Goal: Navigation & Orientation: Find specific page/section

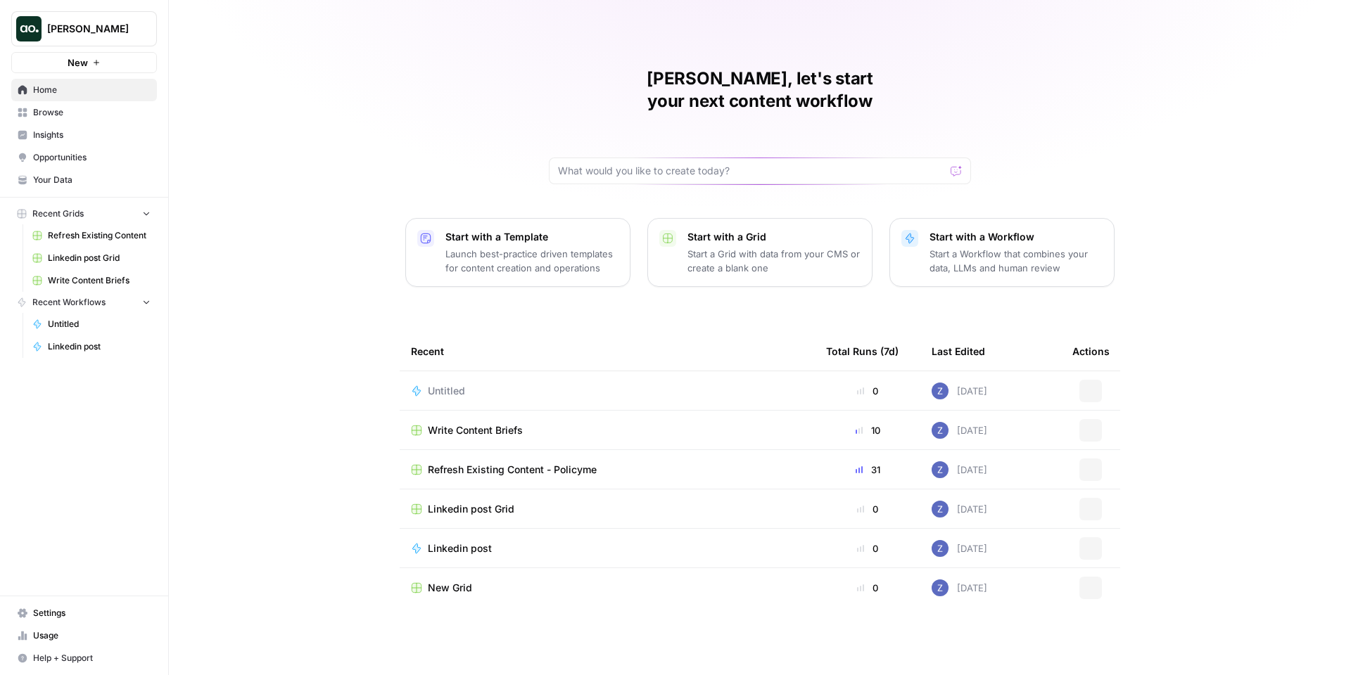
click at [104, 22] on span "[PERSON_NAME]" at bounding box center [89, 29] width 85 height 14
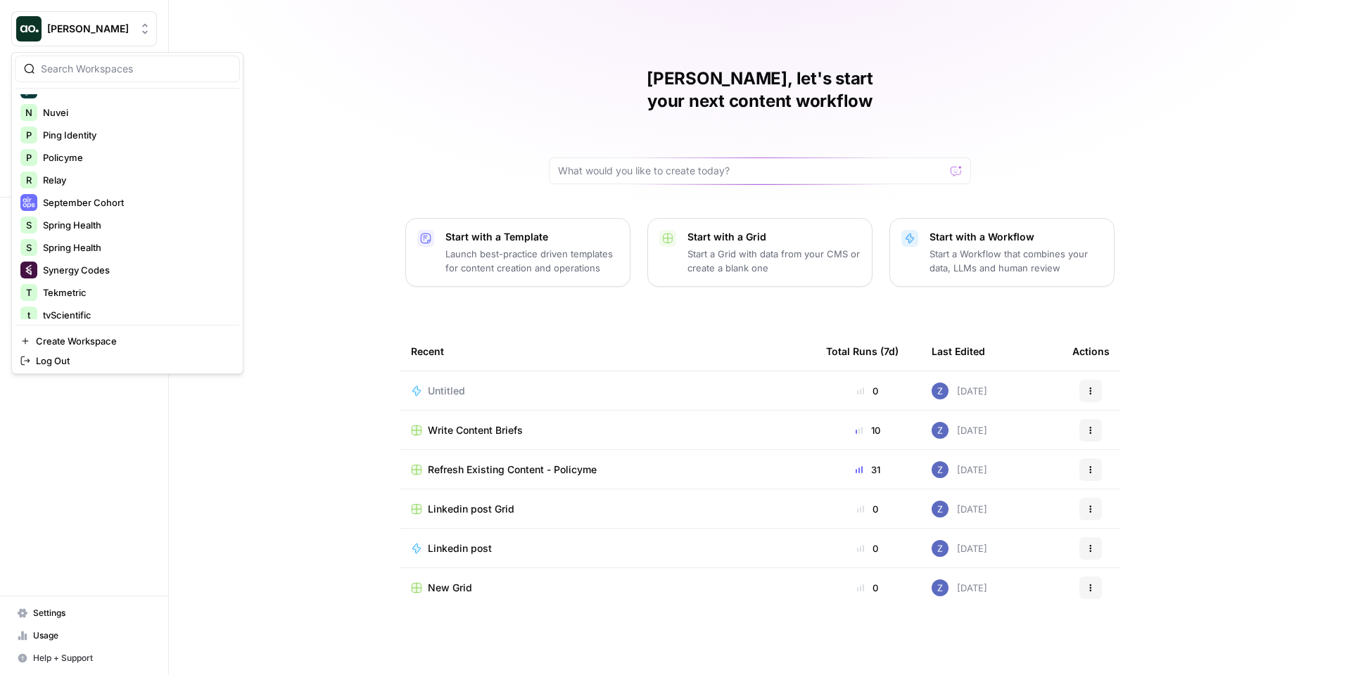
scroll to position [149, 0]
click at [111, 175] on span "Policyme" at bounding box center [136, 181] width 186 height 14
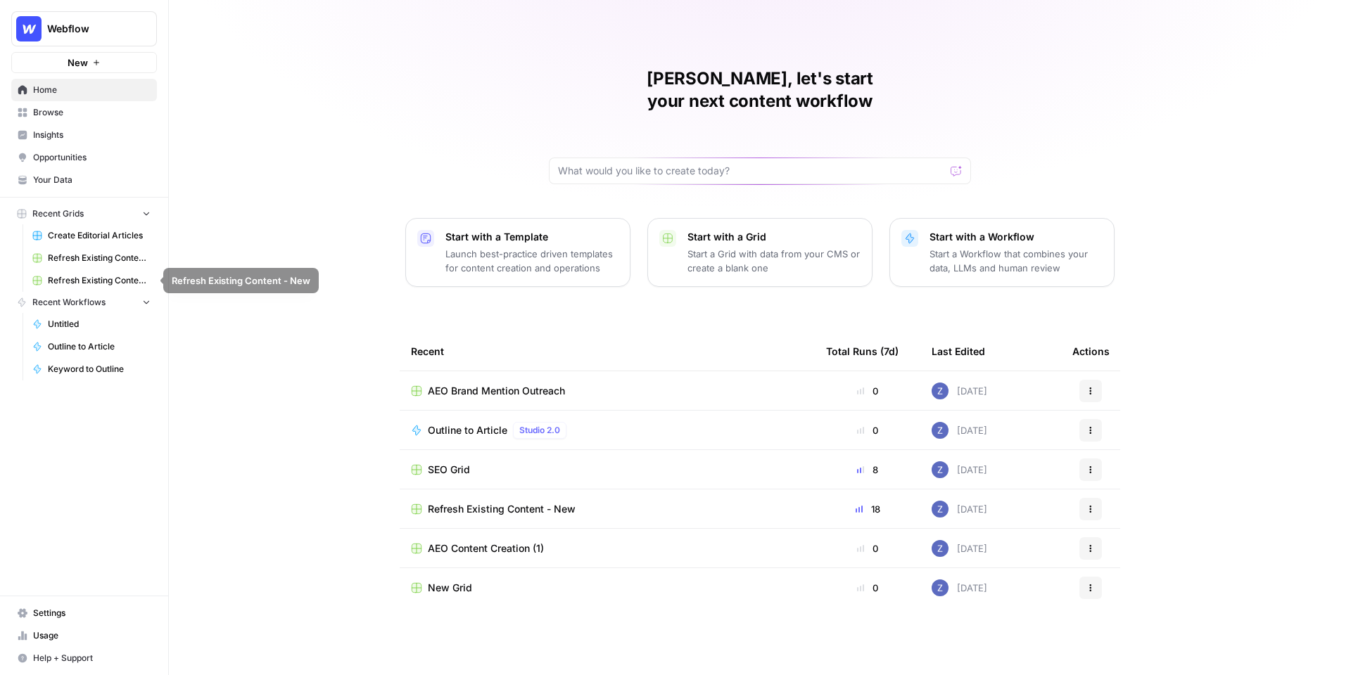
click at [82, 241] on span "Create Editorial Articles" at bounding box center [99, 235] width 103 height 13
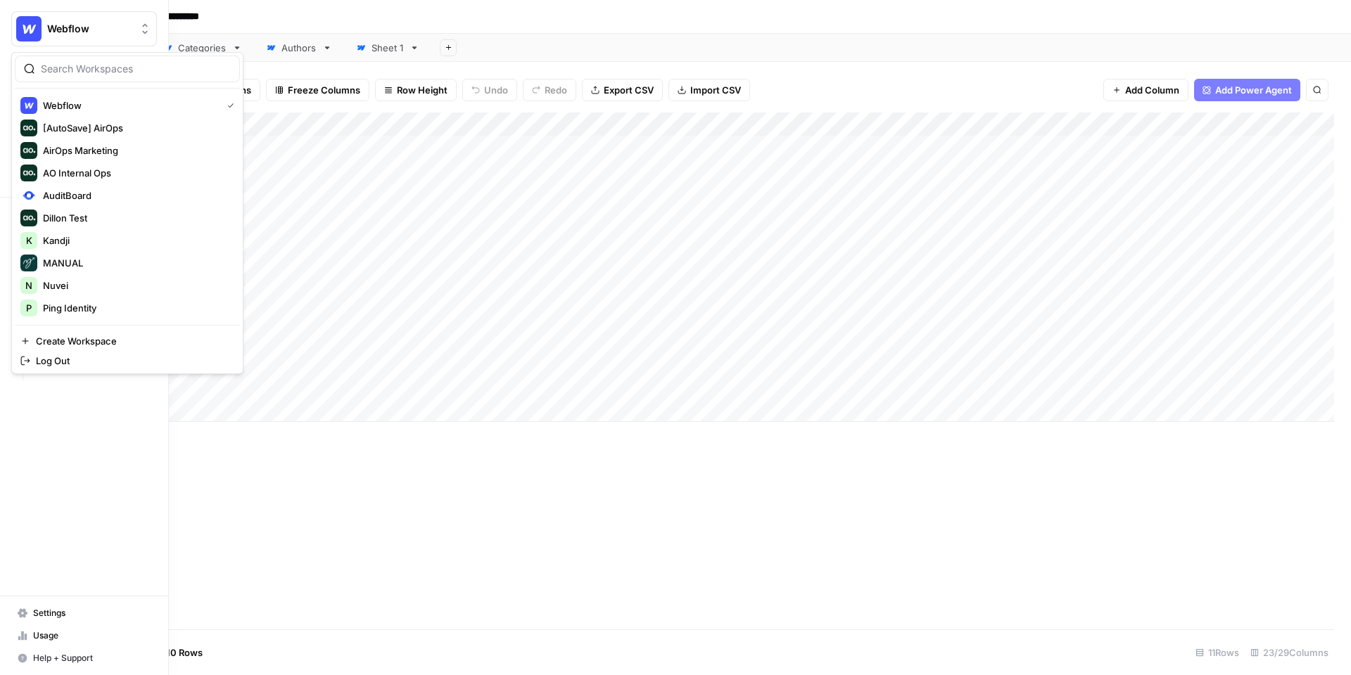
click at [61, 32] on span "Webflow" at bounding box center [89, 29] width 85 height 14
click at [65, 212] on span "Dillon Test" at bounding box center [136, 218] width 186 height 14
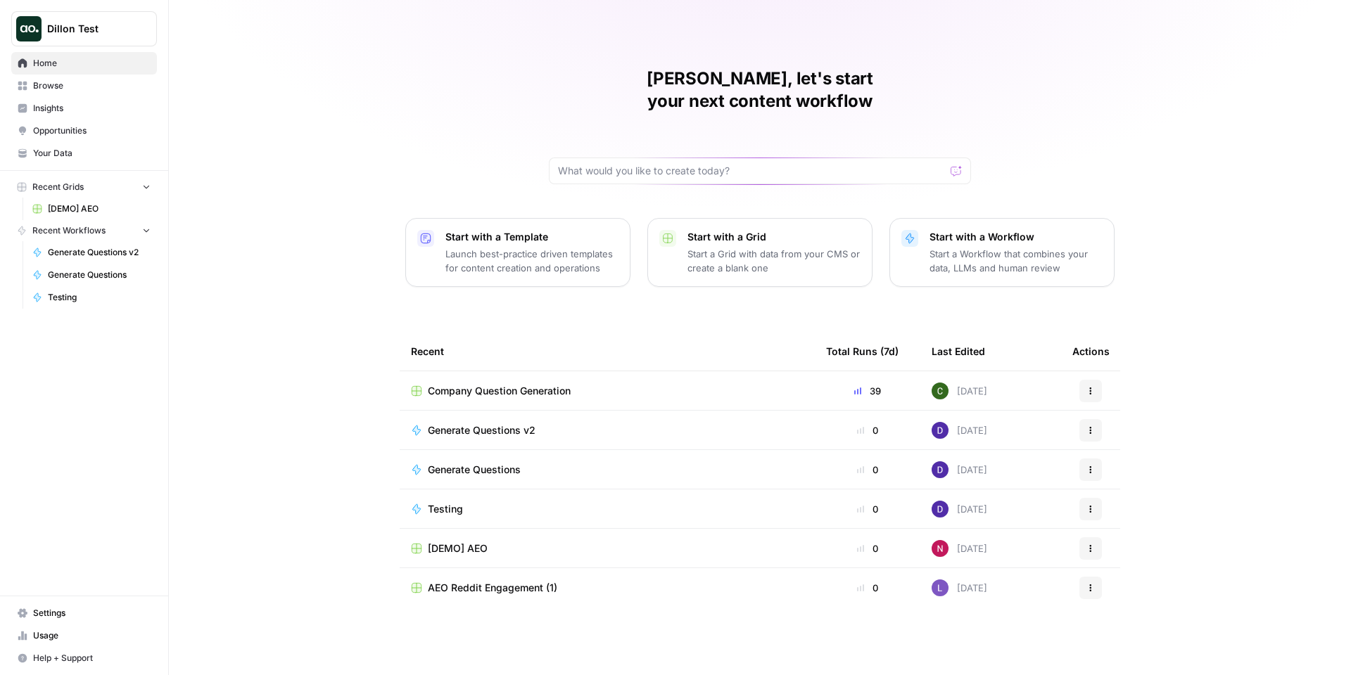
click at [82, 205] on span "[DEMO] AEO" at bounding box center [99, 209] width 103 height 13
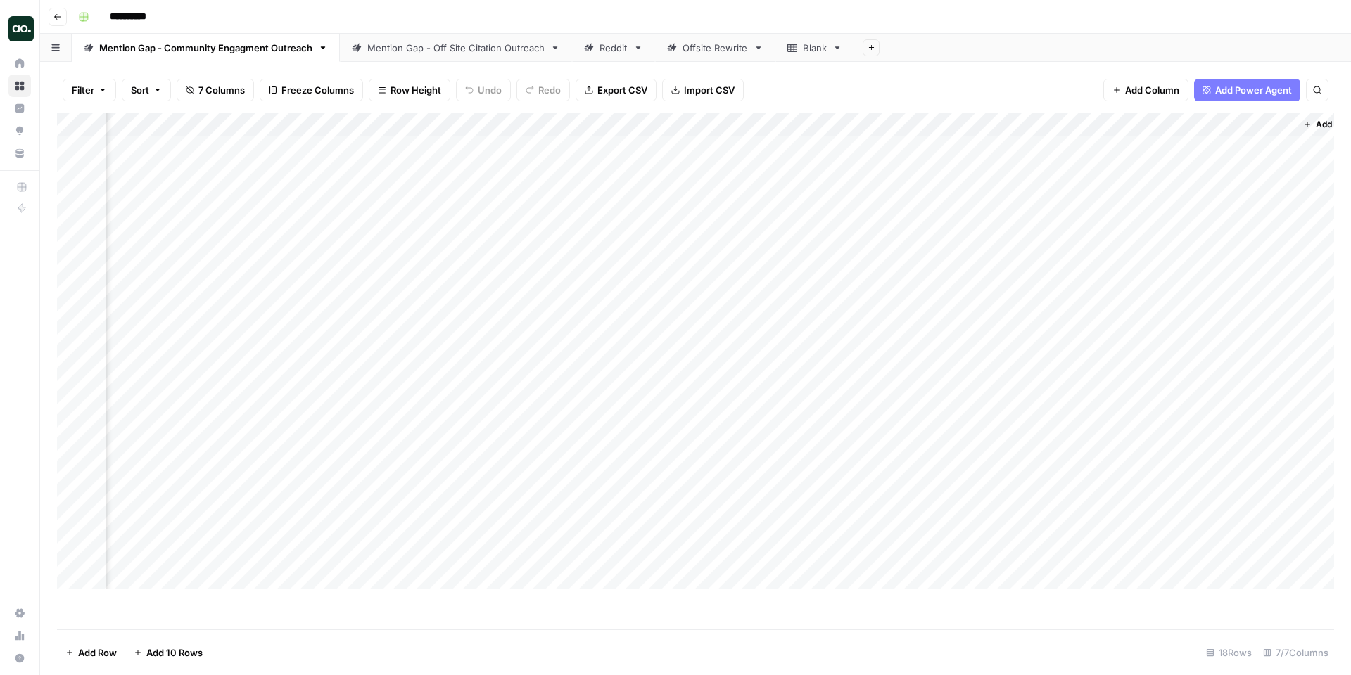
scroll to position [0, 754]
click at [1263, 146] on div "Add Column" at bounding box center [695, 351] width 1277 height 477
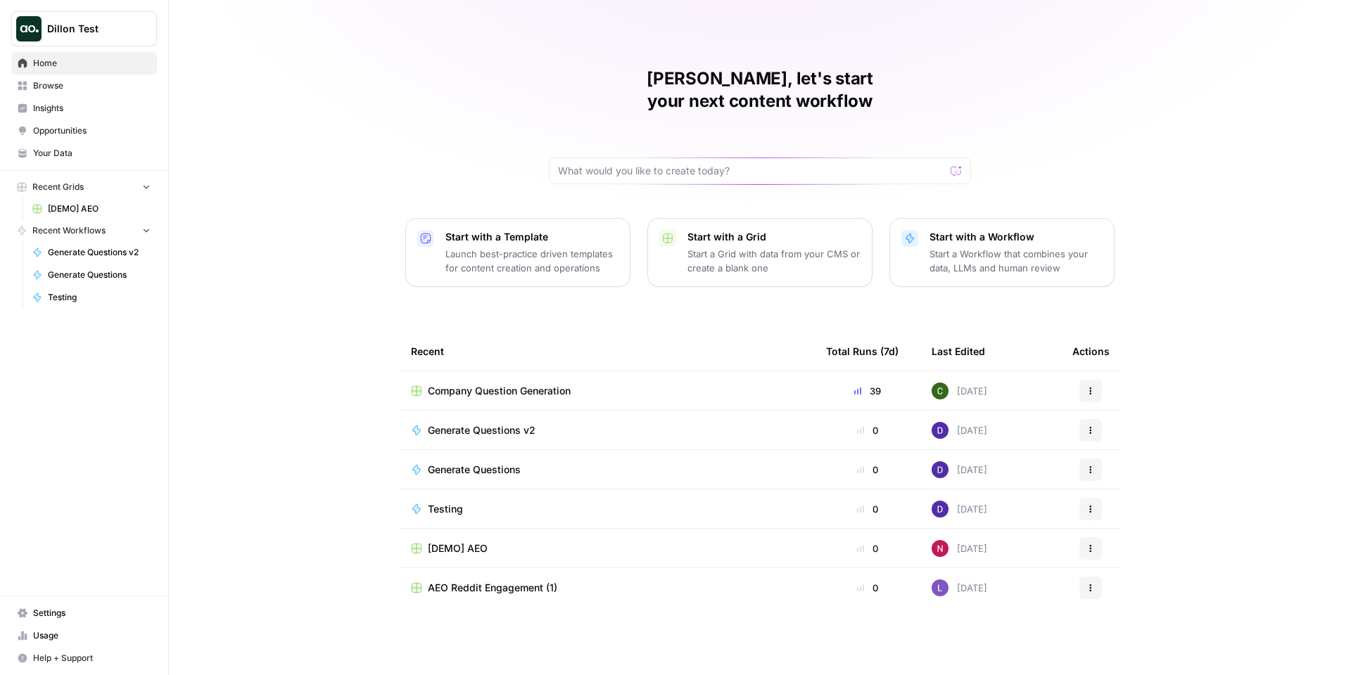
click at [93, 34] on span "Dillon Test" at bounding box center [89, 29] width 85 height 14
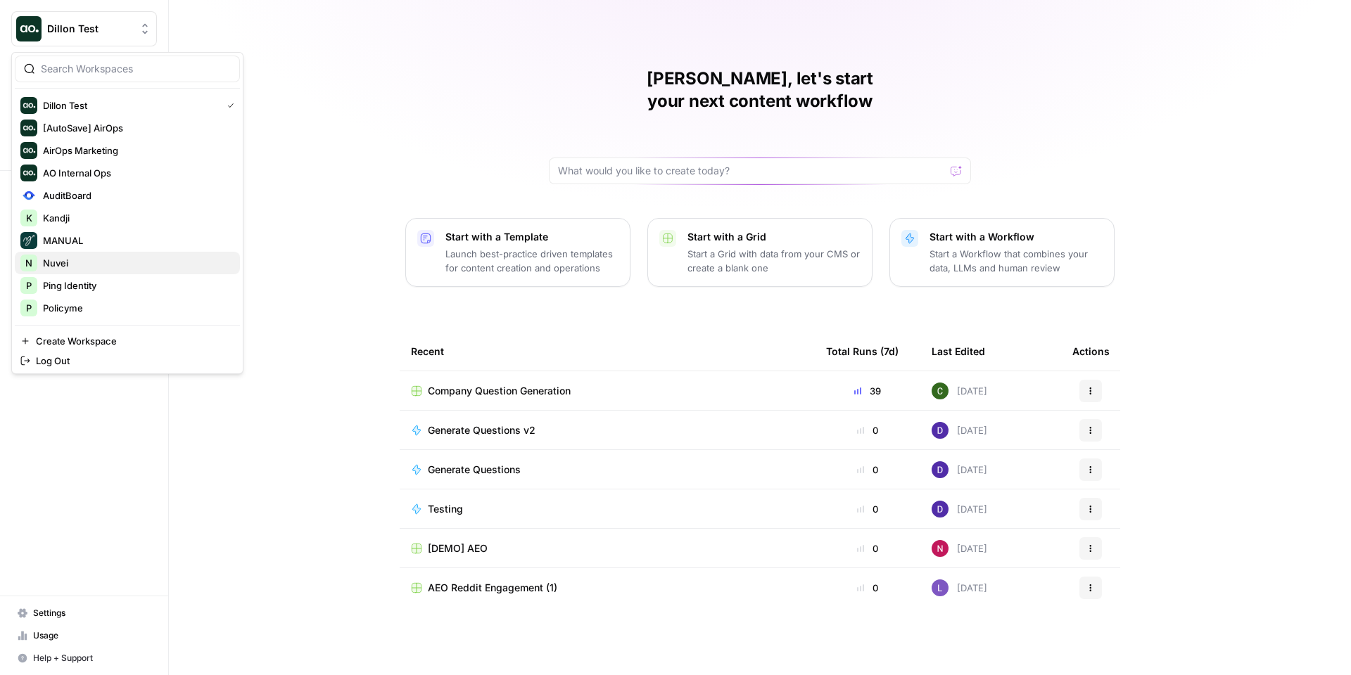
scroll to position [391, 0]
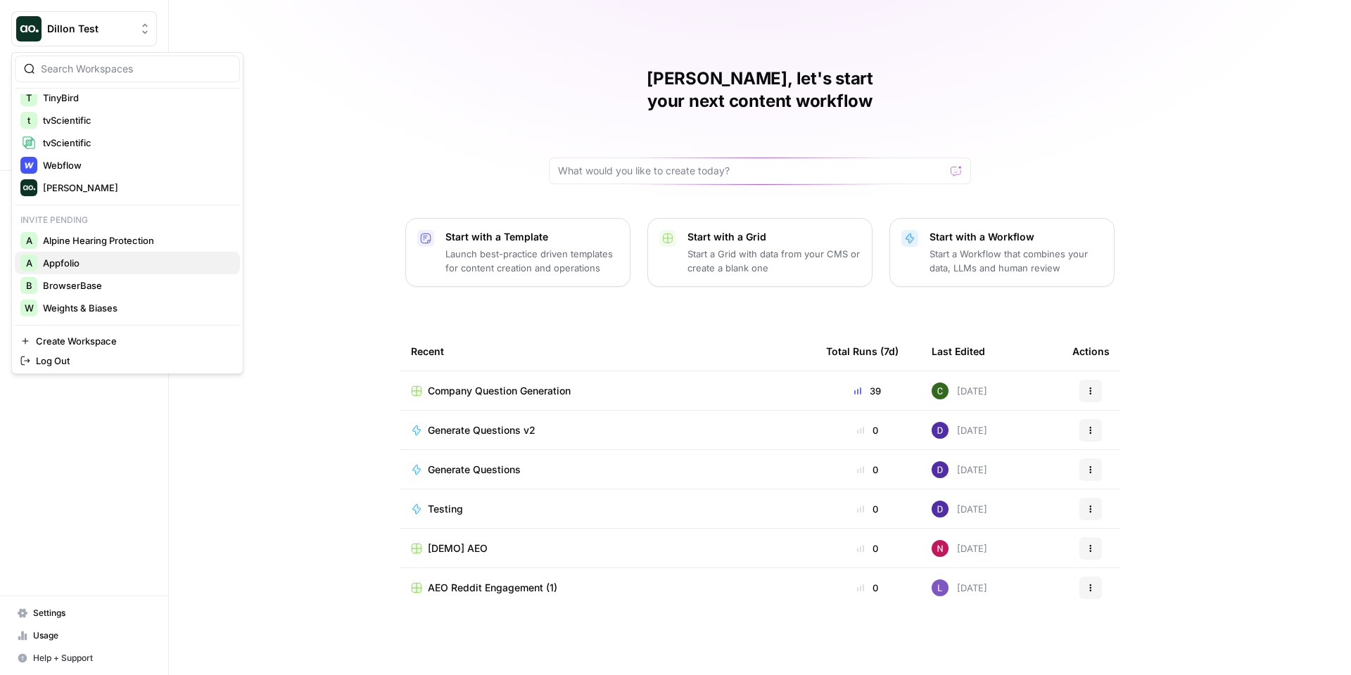
click at [108, 267] on span "Appfolio" at bounding box center [136, 263] width 186 height 14
